Goal: Task Accomplishment & Management: Manage account settings

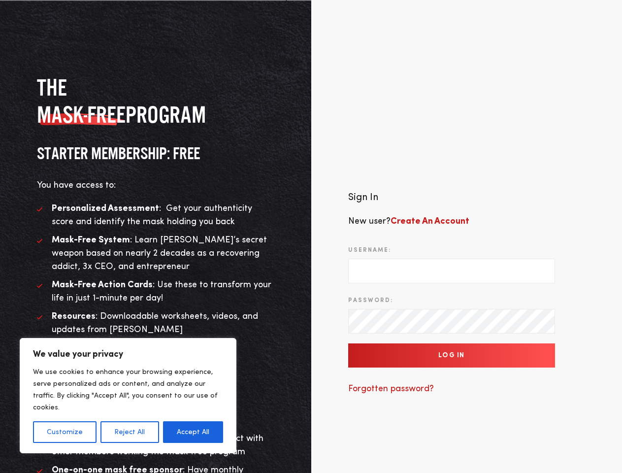
click at [311, 236] on div "Sign In New user? Create An Account Username: Password: Log In Forgotten passwo…" at bounding box center [466, 297] width 311 height 363
click at [65, 432] on button "Customize" at bounding box center [65, 432] width 64 height 22
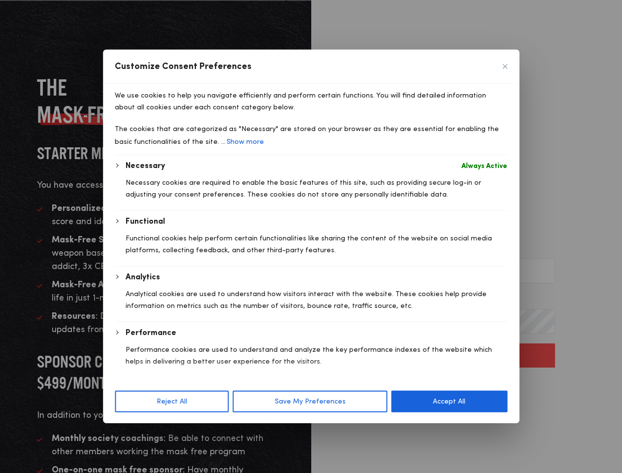
click at [129, 432] on div at bounding box center [311, 236] width 622 height 473
click at [193, 432] on div at bounding box center [311, 236] width 622 height 473
click at [452, 356] on p "Performance cookies are used to understand and analyze the key performance inde…" at bounding box center [317, 356] width 382 height 24
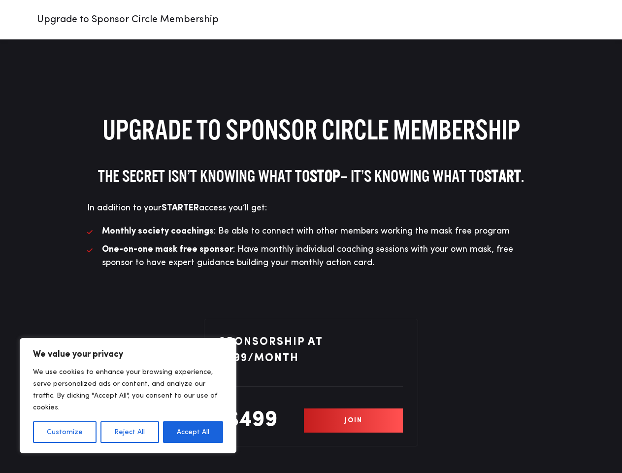
click at [311, 236] on li "Monthly society coachings : Be able to connect with other members working the m…" at bounding box center [311, 231] width 448 height 13
click at [65, 432] on button "Customize" at bounding box center [65, 432] width 64 height 22
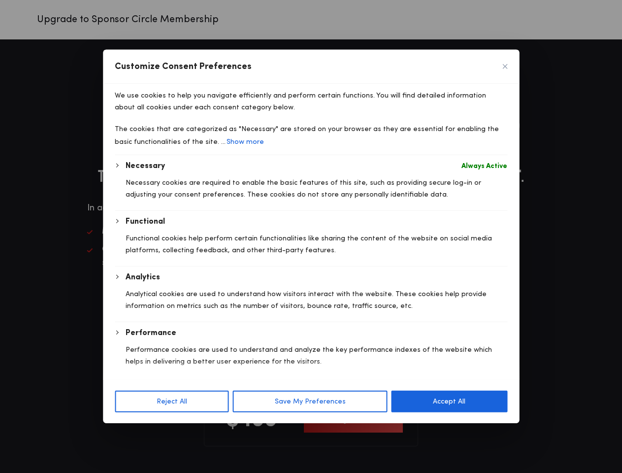
click at [129, 312] on p "Analytical cookies are used to understand how visitors interact with the websit…" at bounding box center [317, 300] width 382 height 24
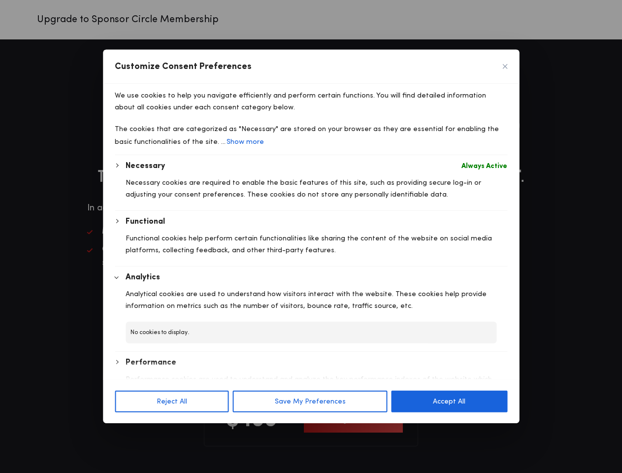
click at [193, 432] on div at bounding box center [311, 236] width 622 height 473
